Goal: Communication & Community: Answer question/provide support

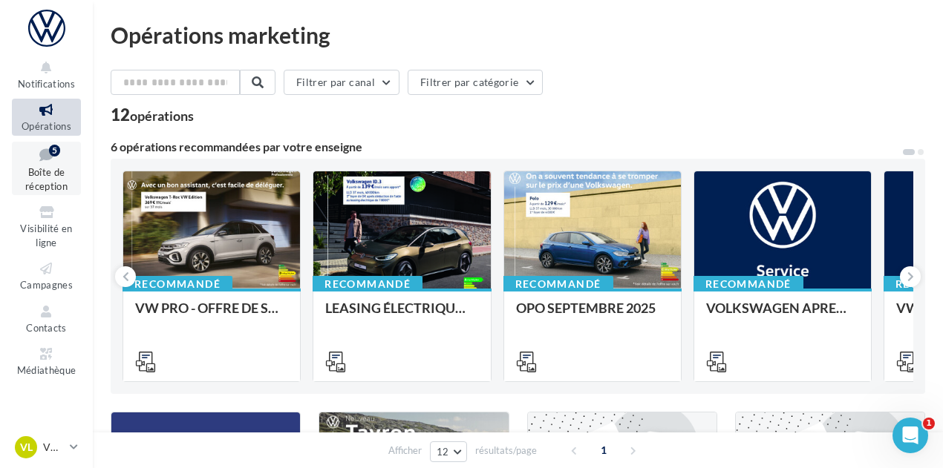
click at [65, 167] on link "Boîte de réception 5" at bounding box center [46, 169] width 69 height 54
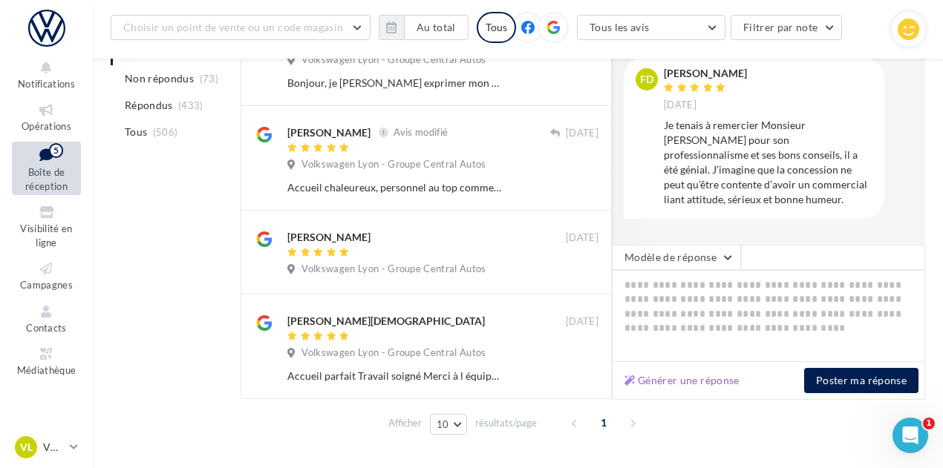
scroll to position [362, 0]
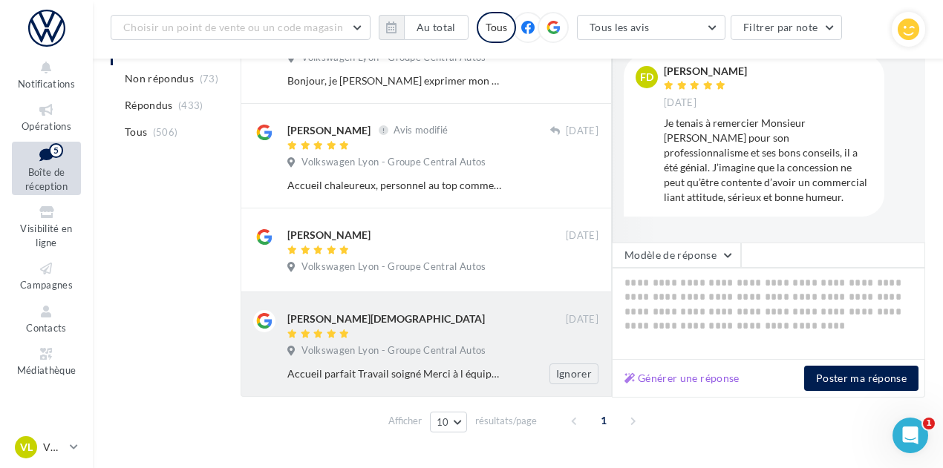
click at [523, 304] on div "[PERSON_NAME][DEMOGRAPHIC_DATA] [DATE] Volkswagen Lyon - Groupe Central Autos A…" at bounding box center [426, 344] width 346 height 80
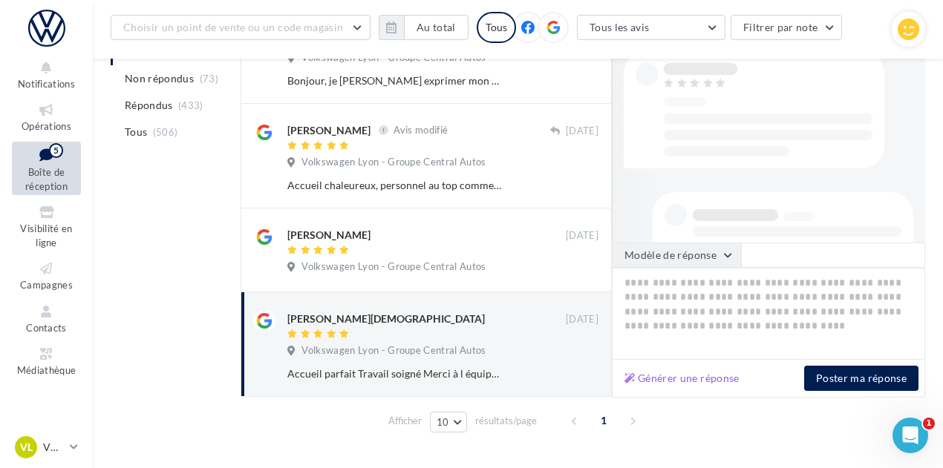
click at [709, 250] on button "Modèle de réponse" at bounding box center [676, 255] width 129 height 25
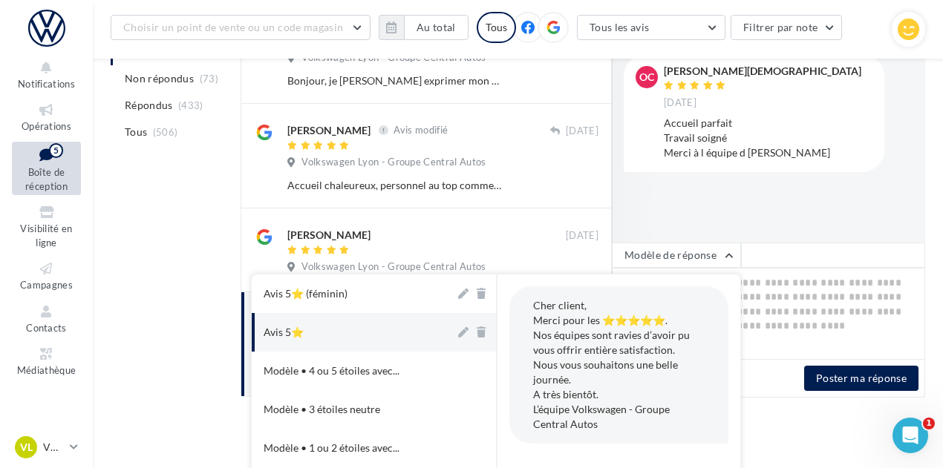
click at [365, 333] on button "Avis 5⭐" at bounding box center [353, 332] width 203 height 39
type textarea "**********"
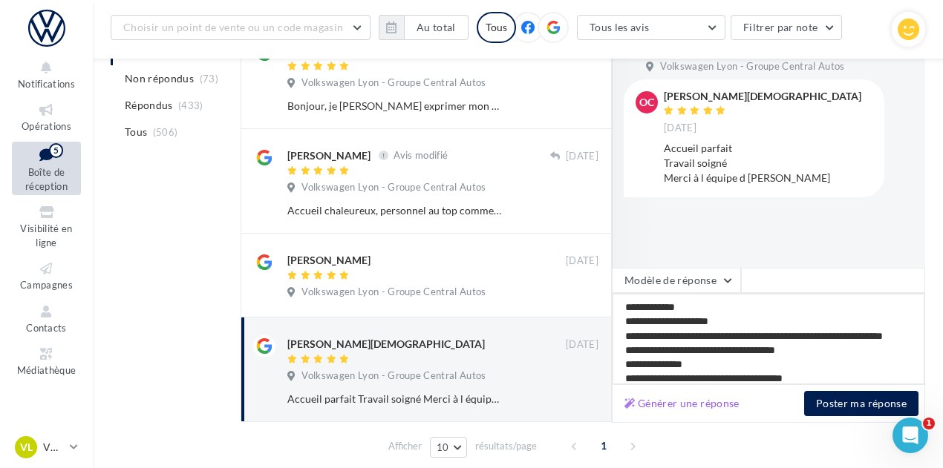
scroll to position [335, 0]
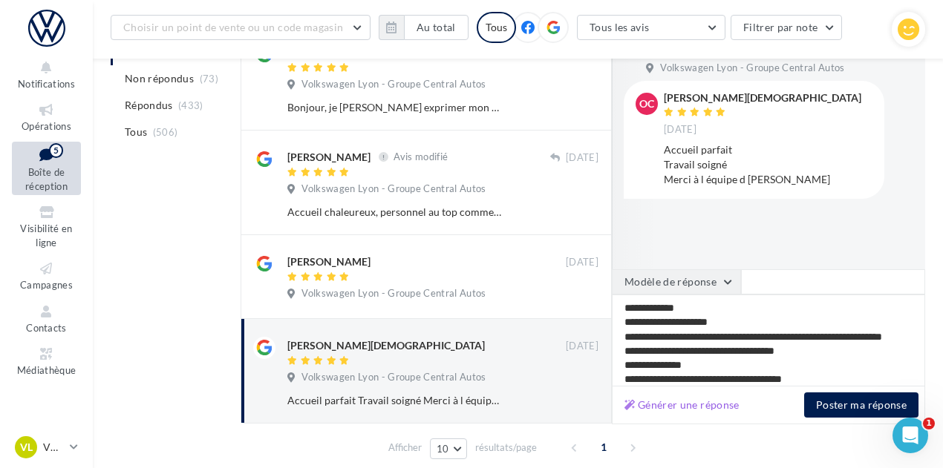
click at [712, 277] on button "Modèle de réponse" at bounding box center [676, 281] width 129 height 25
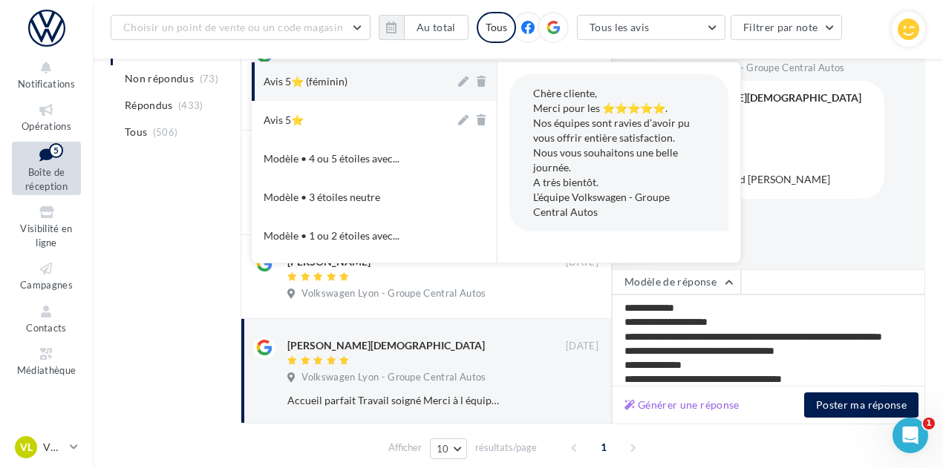
click at [336, 76] on div "Avis 5⭐ (féminin)" at bounding box center [306, 81] width 84 height 15
type textarea "**********"
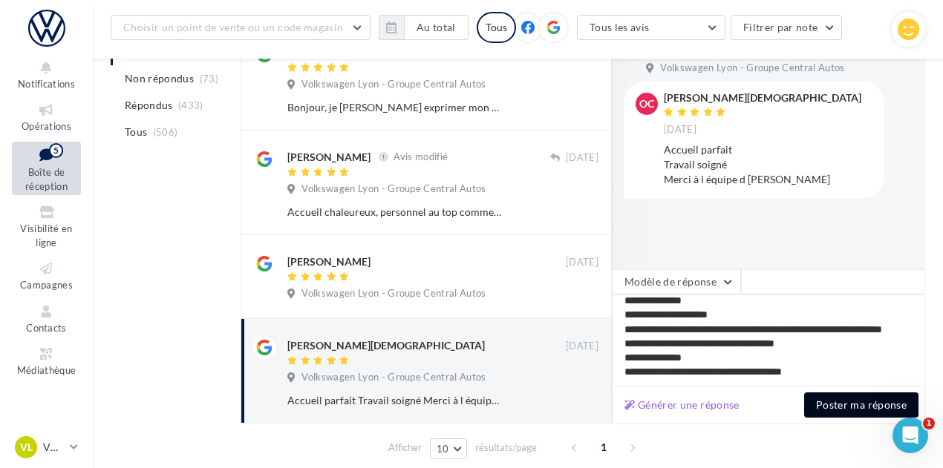
scroll to position [21, 0]
click at [891, 406] on button "Poster ma réponse" at bounding box center [861, 405] width 114 height 25
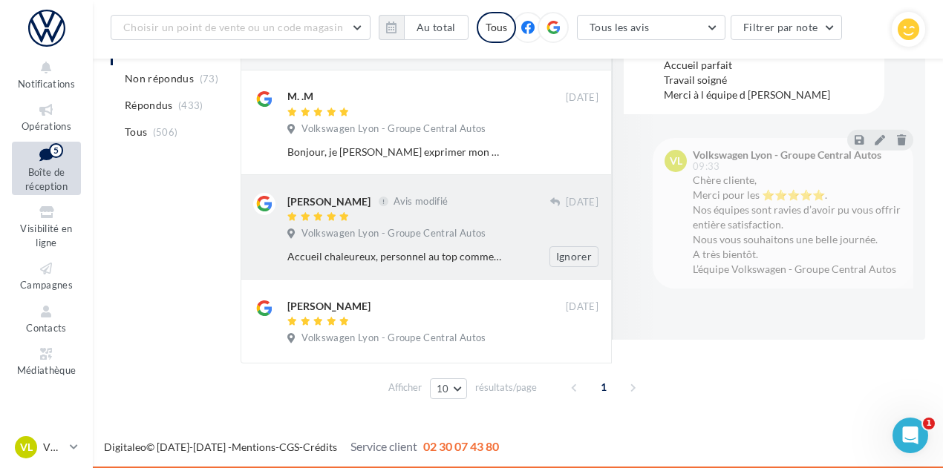
scroll to position [281, 0]
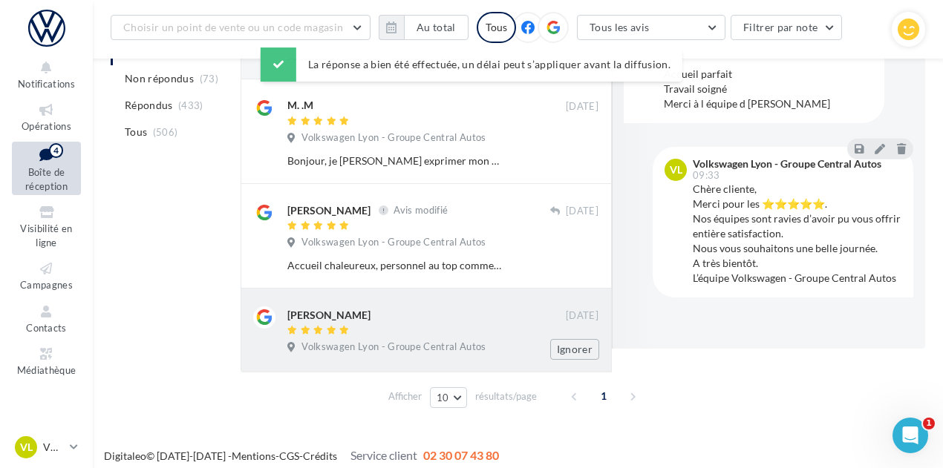
click at [395, 341] on span "Volkswagen Lyon - Groupe Central Autos" at bounding box center [393, 347] width 184 height 13
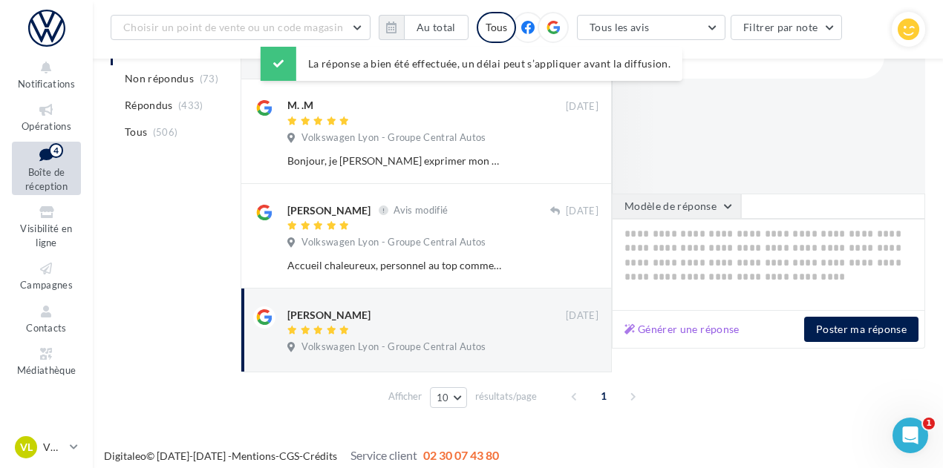
click at [714, 194] on button "Modèle de réponse" at bounding box center [676, 206] width 129 height 25
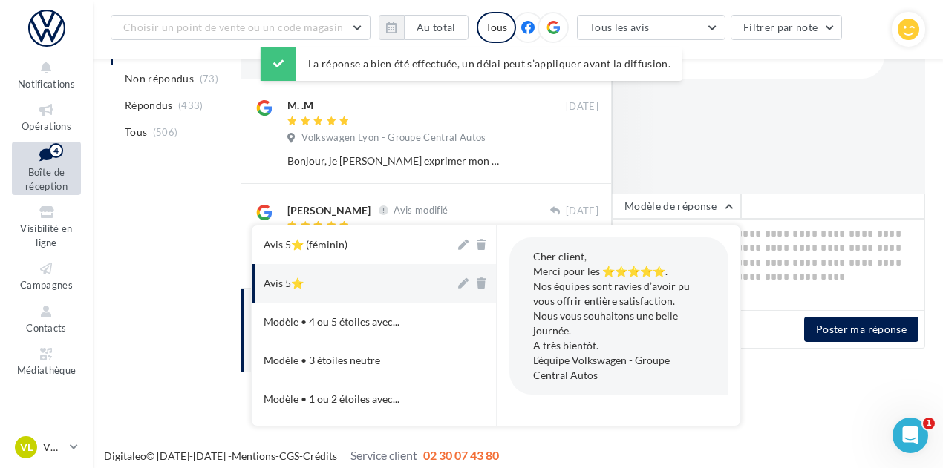
click at [363, 280] on button "Avis 5⭐" at bounding box center [353, 283] width 203 height 39
type textarea "**********"
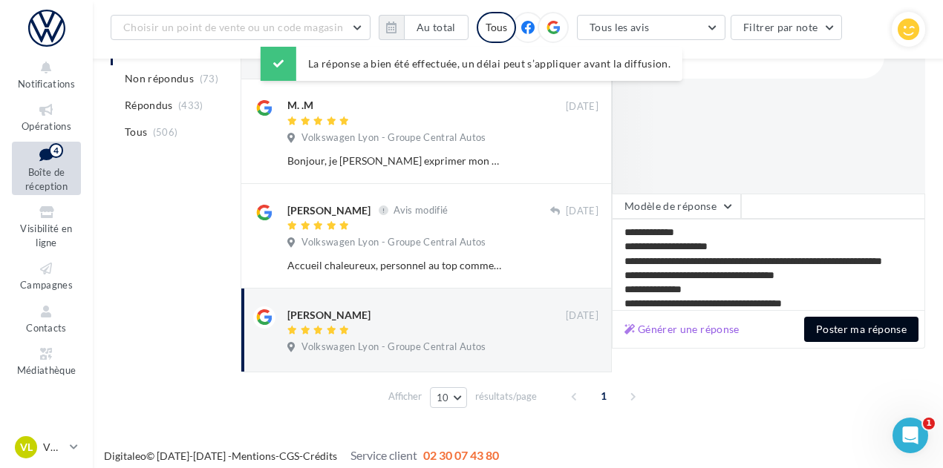
click at [889, 322] on button "Poster ma réponse" at bounding box center [861, 329] width 114 height 25
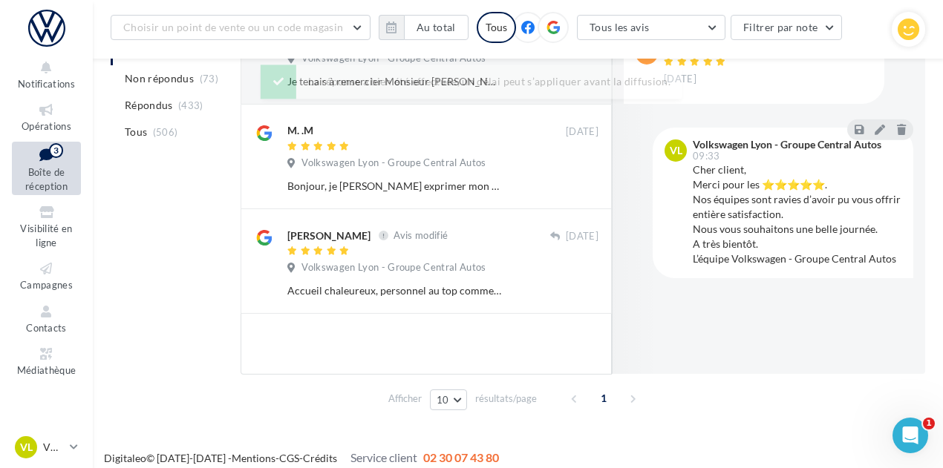
scroll to position [258, 0]
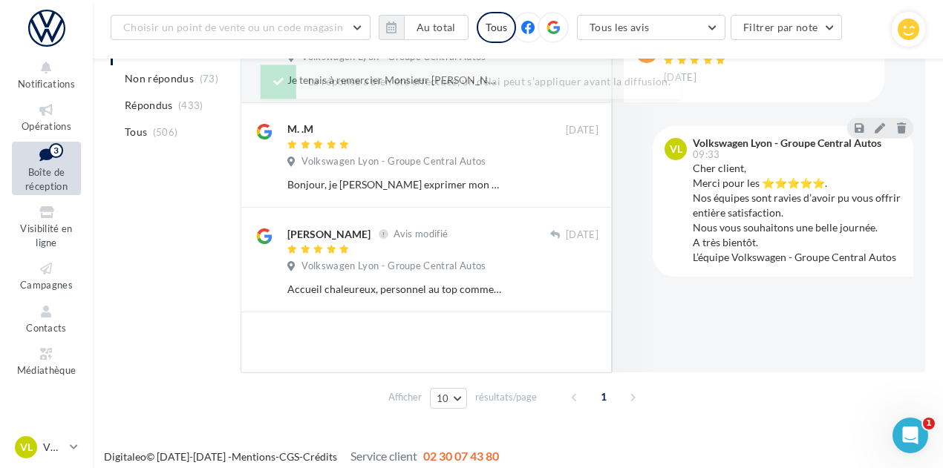
click at [445, 245] on div at bounding box center [418, 251] width 263 height 13
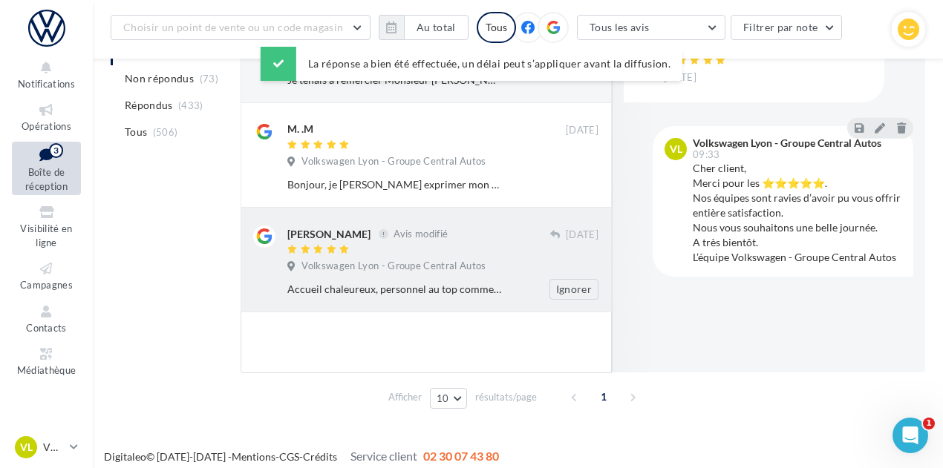
click at [451, 291] on div "[PERSON_NAME] Avis modifié [DATE] Volkswagen Lyon - Groupe Central Autos Accuei…" at bounding box center [426, 260] width 371 height 105
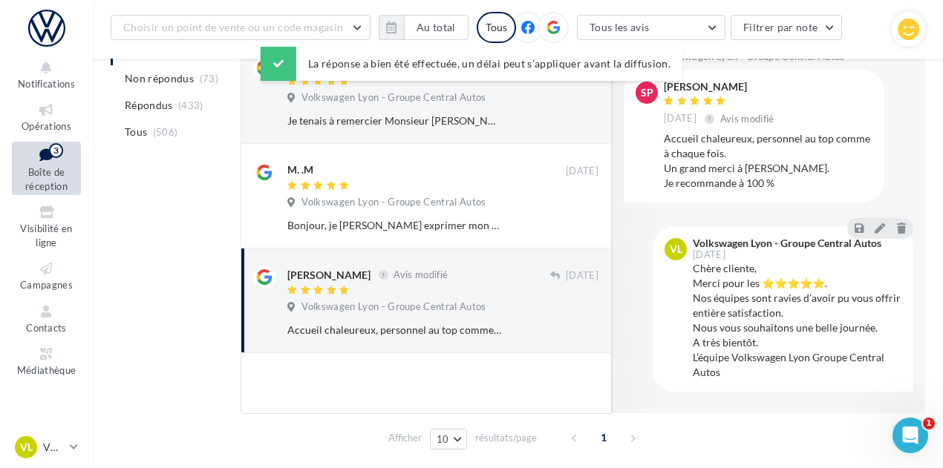
scroll to position [216, 0]
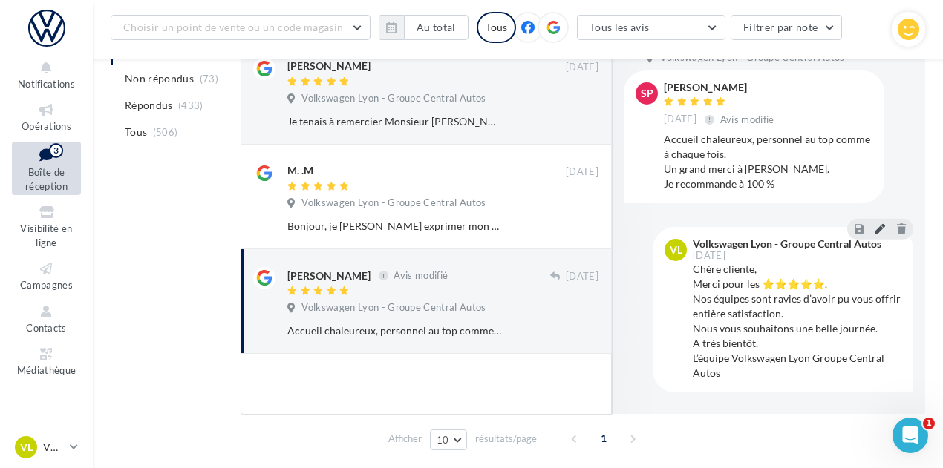
click at [886, 223] on button at bounding box center [879, 229] width 16 height 18
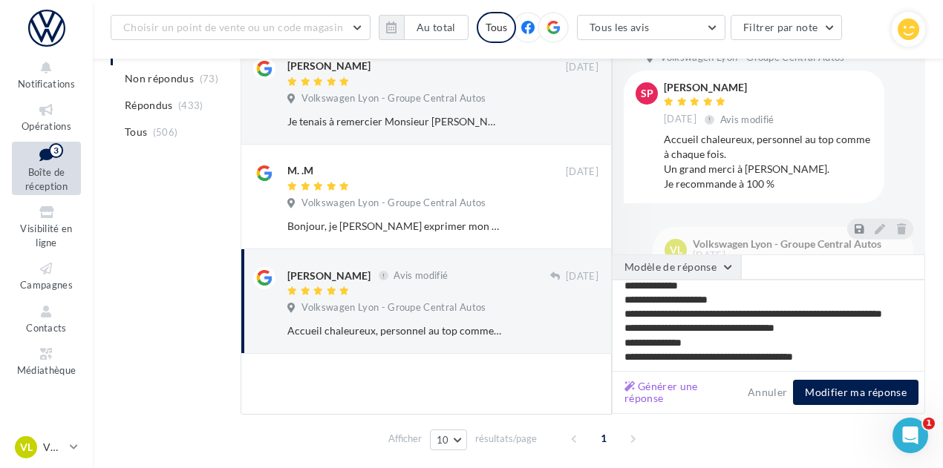
click at [725, 256] on button "Modèle de réponse" at bounding box center [676, 267] width 129 height 25
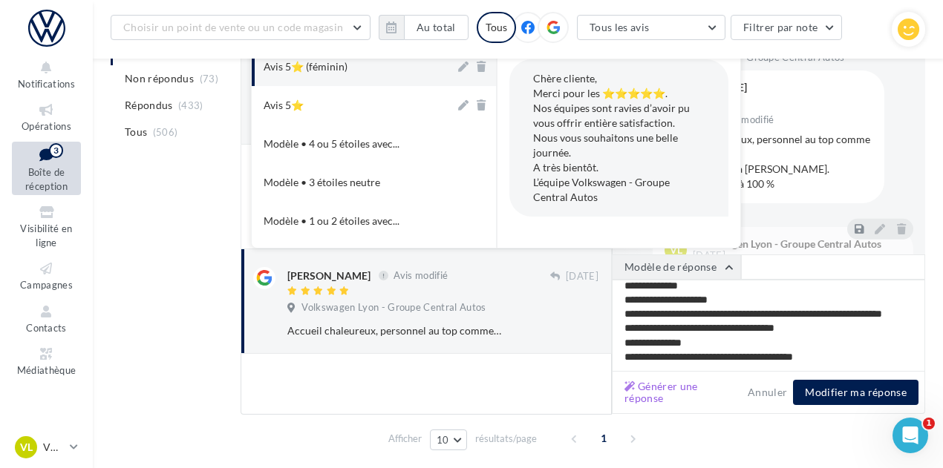
click at [684, 261] on button "Modèle de réponse" at bounding box center [676, 267] width 129 height 25
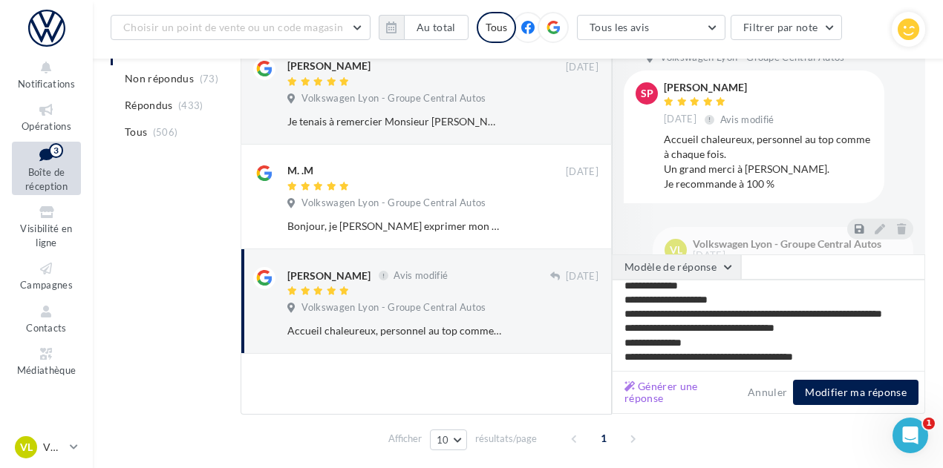
click at [684, 261] on button "Modèle de réponse" at bounding box center [676, 267] width 129 height 25
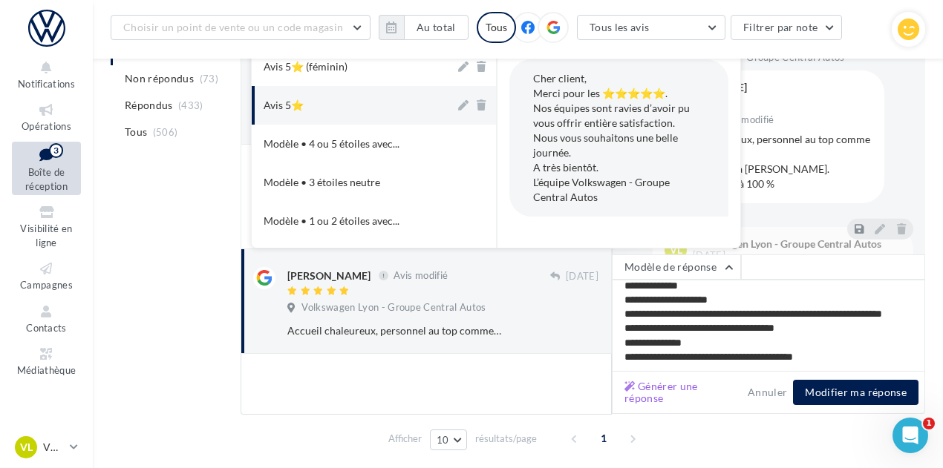
click at [325, 86] on button "Avis 5⭐" at bounding box center [353, 105] width 203 height 39
type textarea "**********"
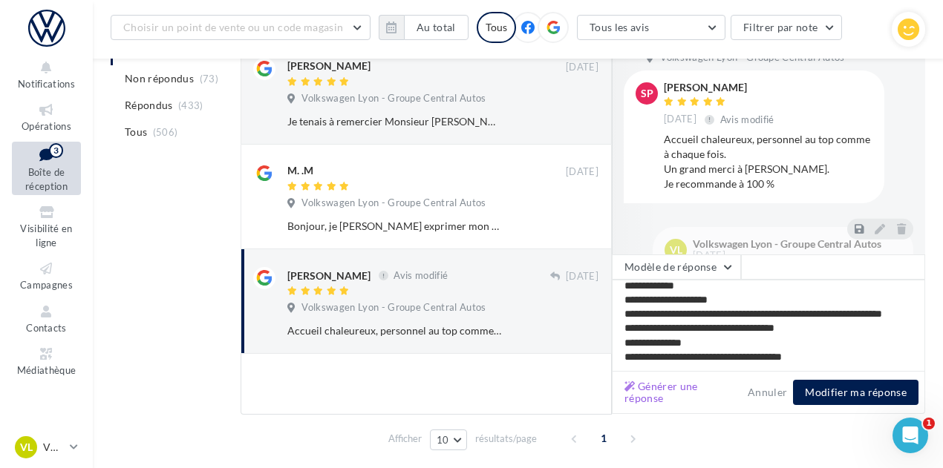
click at [857, 396] on div "Générer une réponse Annuler Modifier ma réponse" at bounding box center [768, 393] width 313 height 42
click at [849, 385] on button "Modifier ma réponse" at bounding box center [855, 392] width 125 height 25
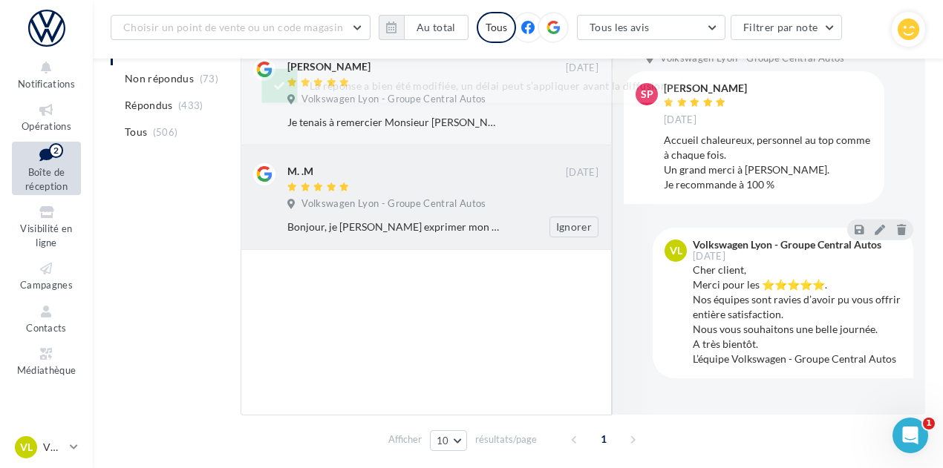
scroll to position [216, 0]
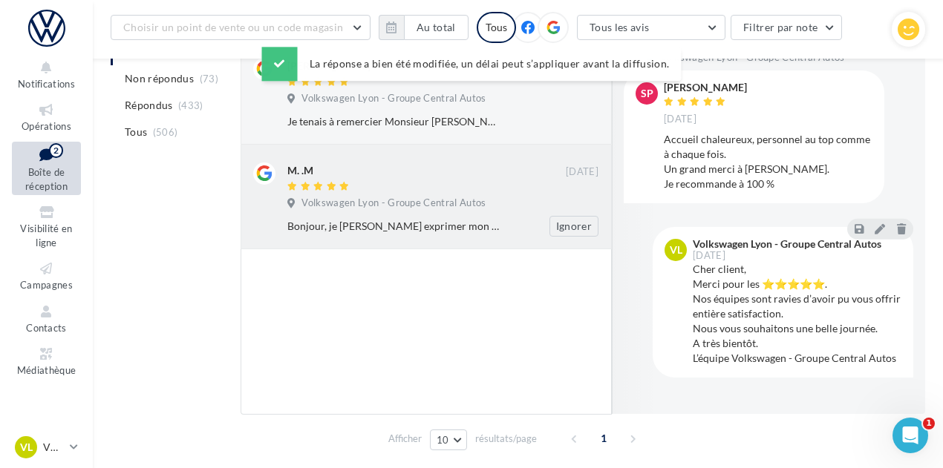
click at [401, 181] on div at bounding box center [426, 187] width 278 height 13
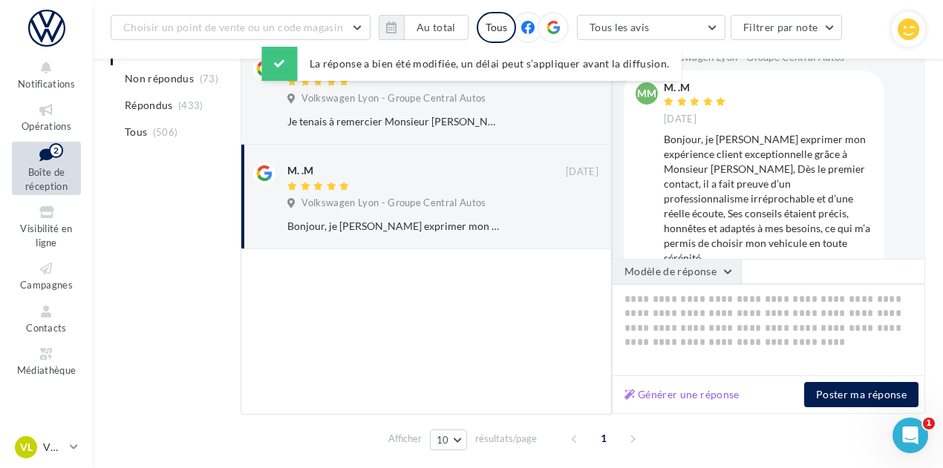
click at [703, 269] on button "Modèle de réponse" at bounding box center [676, 271] width 129 height 25
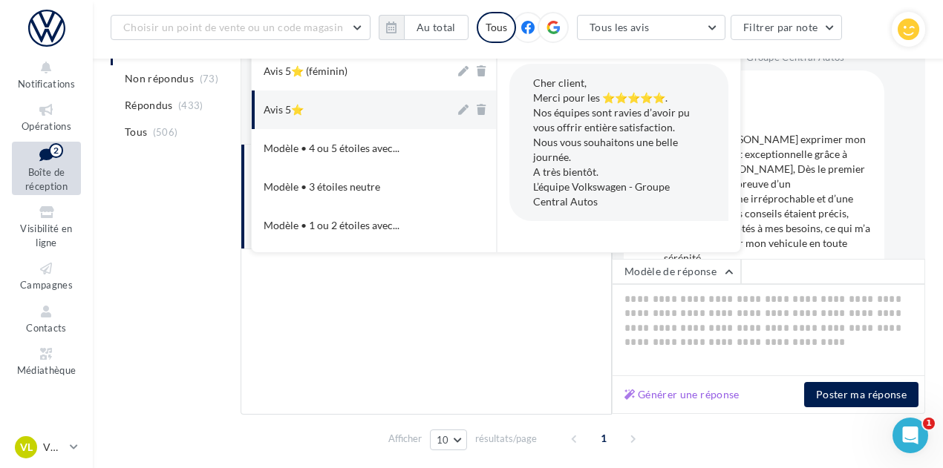
click at [345, 110] on button "Avis 5⭐" at bounding box center [353, 110] width 203 height 39
type textarea "**********"
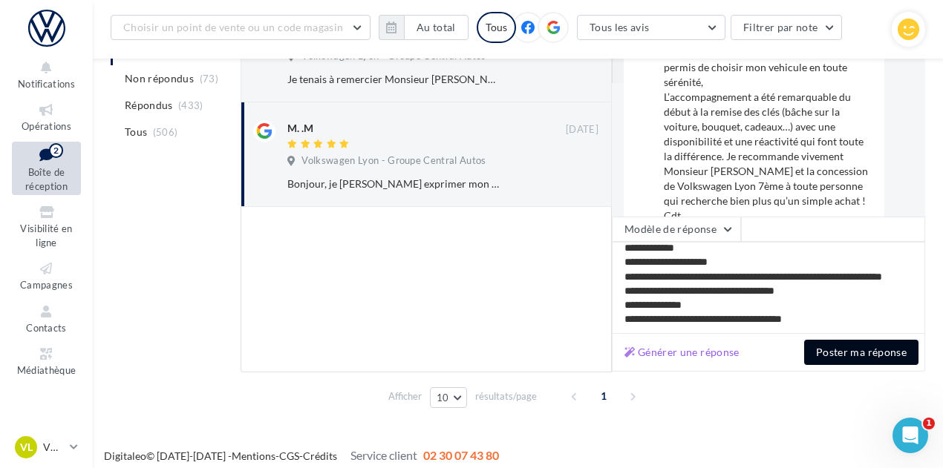
scroll to position [21, 0]
click at [869, 343] on button "Poster ma réponse" at bounding box center [861, 352] width 114 height 25
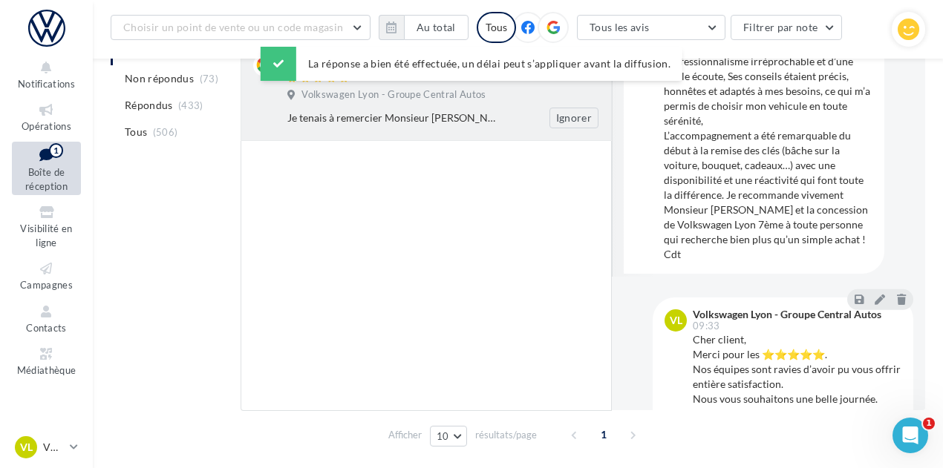
scroll to position [222, 0]
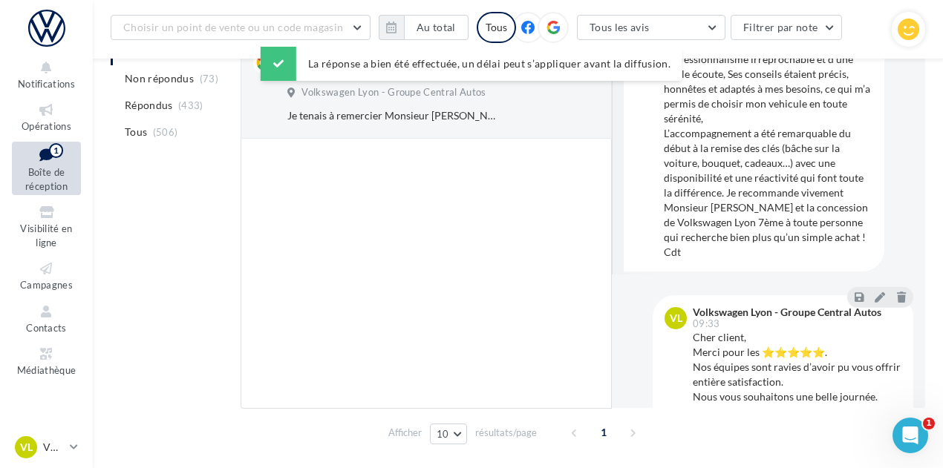
click at [419, 139] on div at bounding box center [426, 274] width 371 height 270
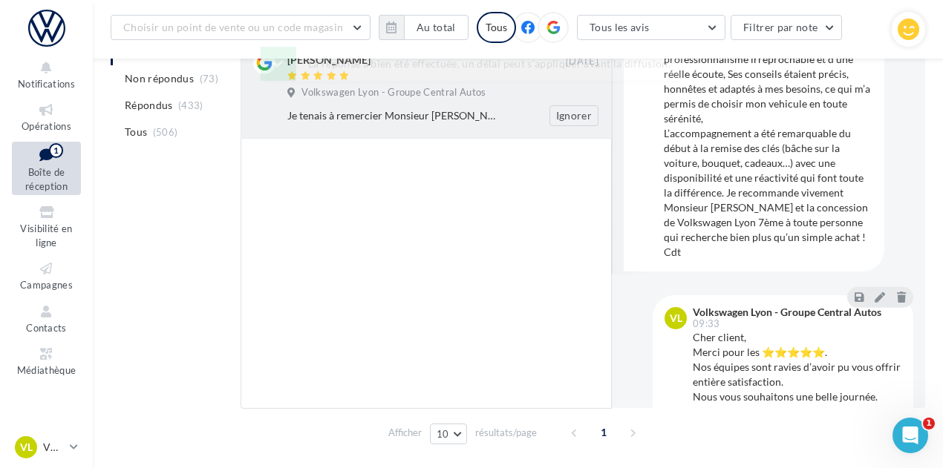
click at [441, 114] on div "Je tenais à remercier Monsieur [PERSON_NAME] pour son professionnalisme et ses …" at bounding box center [448, 115] width 323 height 21
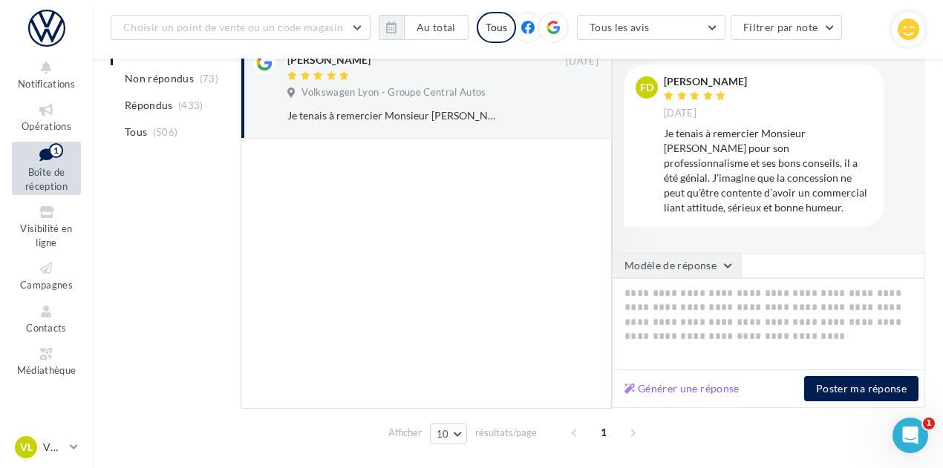
click at [663, 263] on button "Modèle de réponse" at bounding box center [676, 265] width 129 height 25
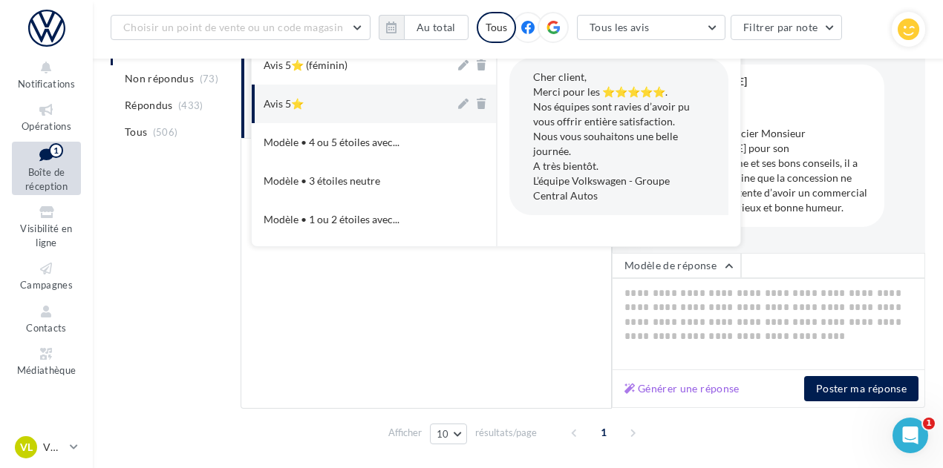
click at [366, 94] on button "Avis 5⭐" at bounding box center [353, 104] width 203 height 39
type textarea "**********"
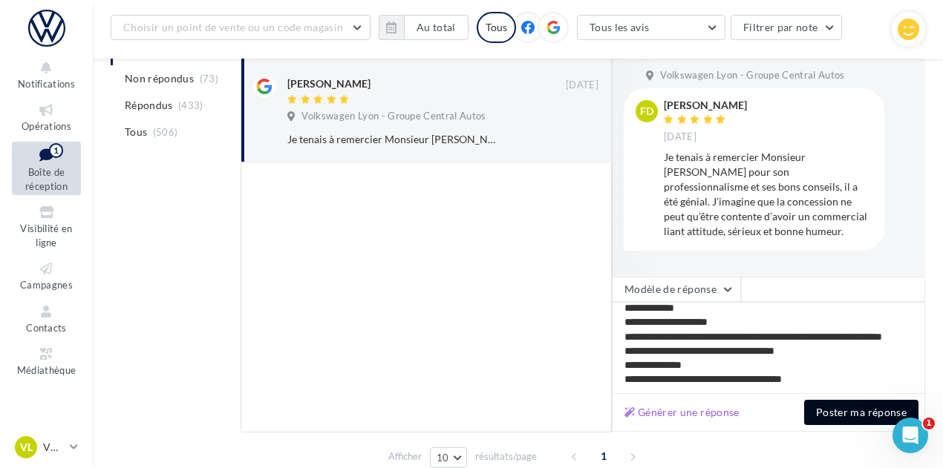
scroll to position [21, 0]
click at [848, 404] on button "Poster ma réponse" at bounding box center [861, 412] width 114 height 25
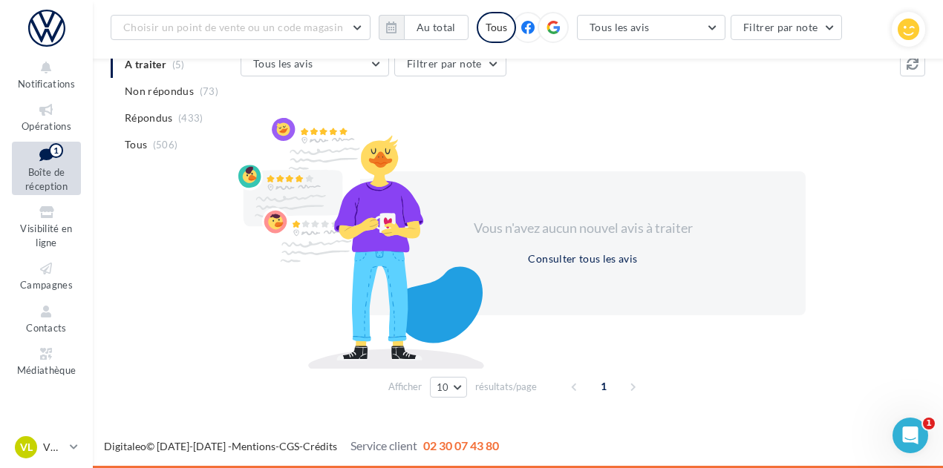
scroll to position [162, 0]
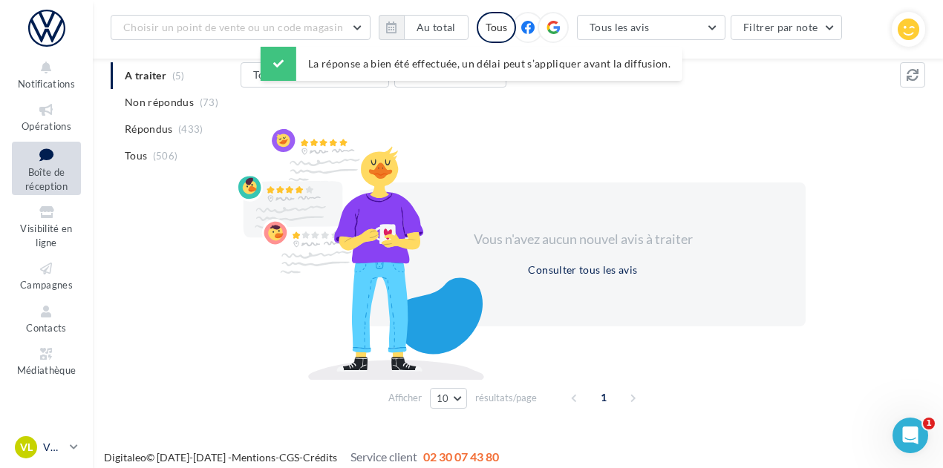
click at [45, 440] on p "VW Lyon 7" at bounding box center [53, 447] width 21 height 15
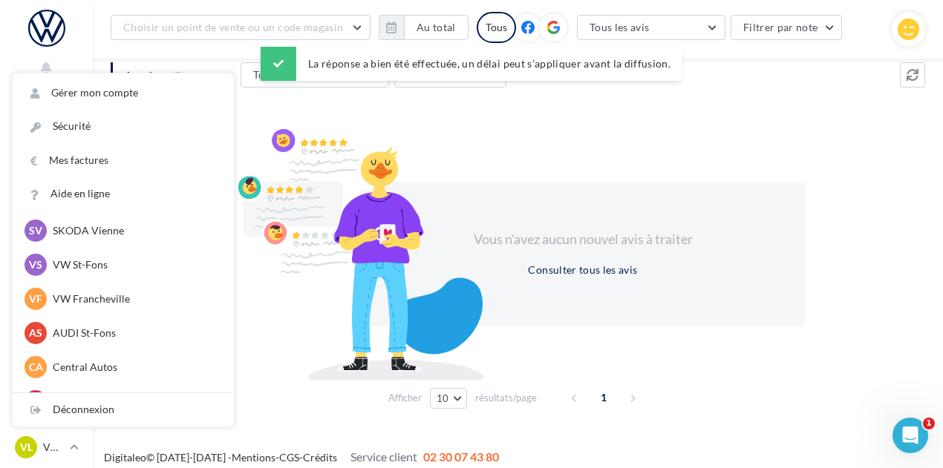
scroll to position [160, 0]
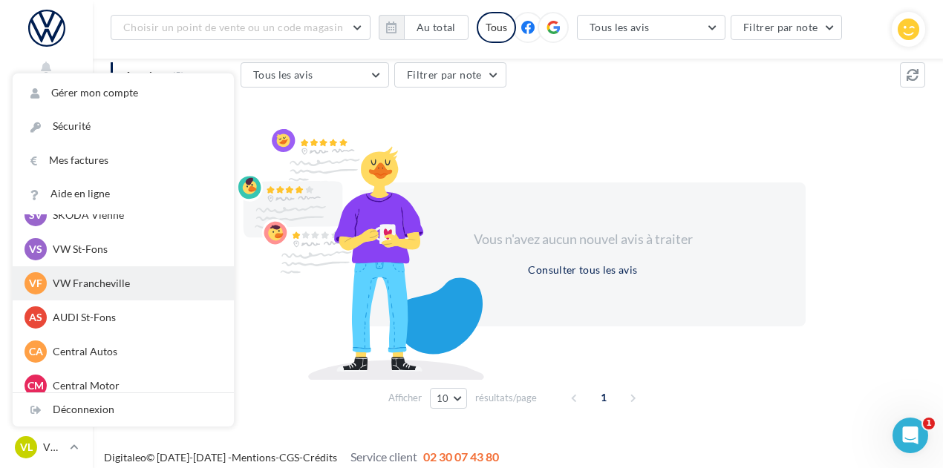
click at [110, 291] on p "VW Francheville" at bounding box center [134, 283] width 163 height 15
